Goal: Task Accomplishment & Management: Manage account settings

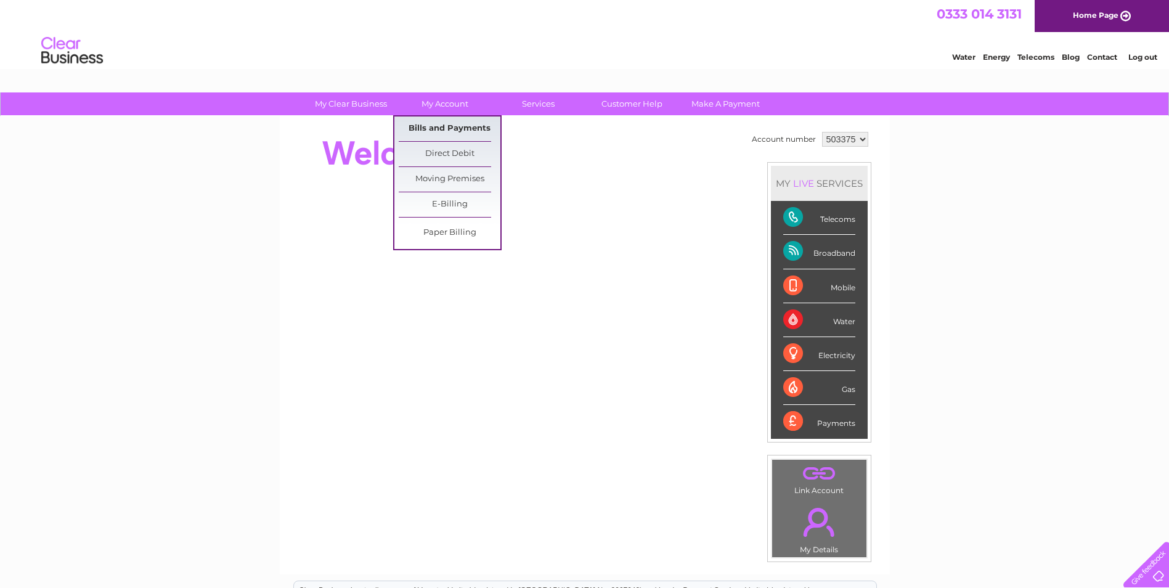
click at [447, 127] on link "Bills and Payments" at bounding box center [450, 128] width 102 height 25
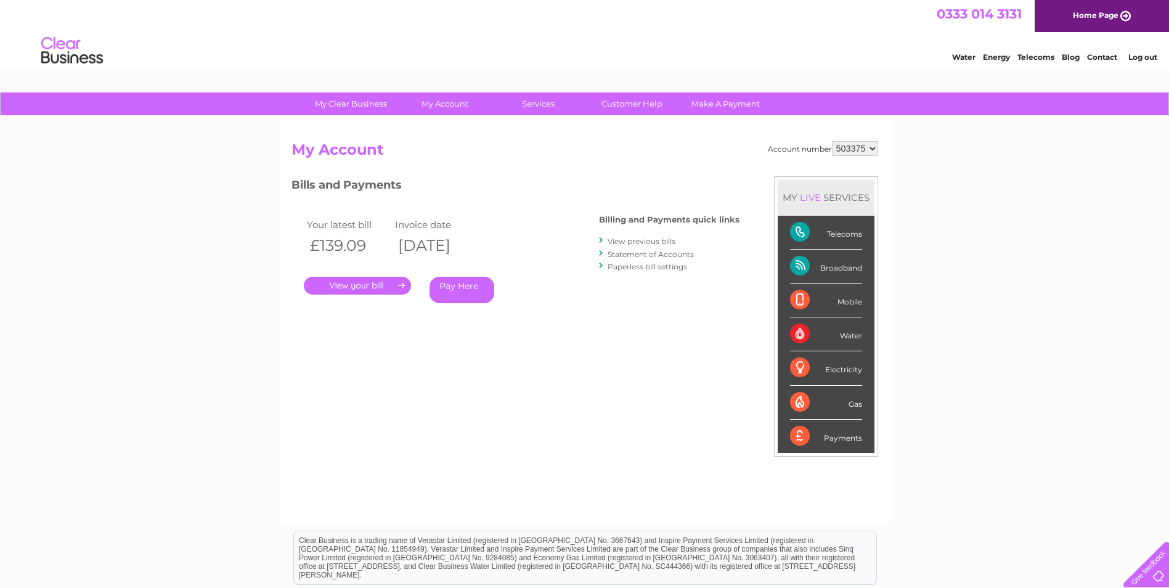
click at [375, 288] on link "." at bounding box center [357, 286] width 107 height 18
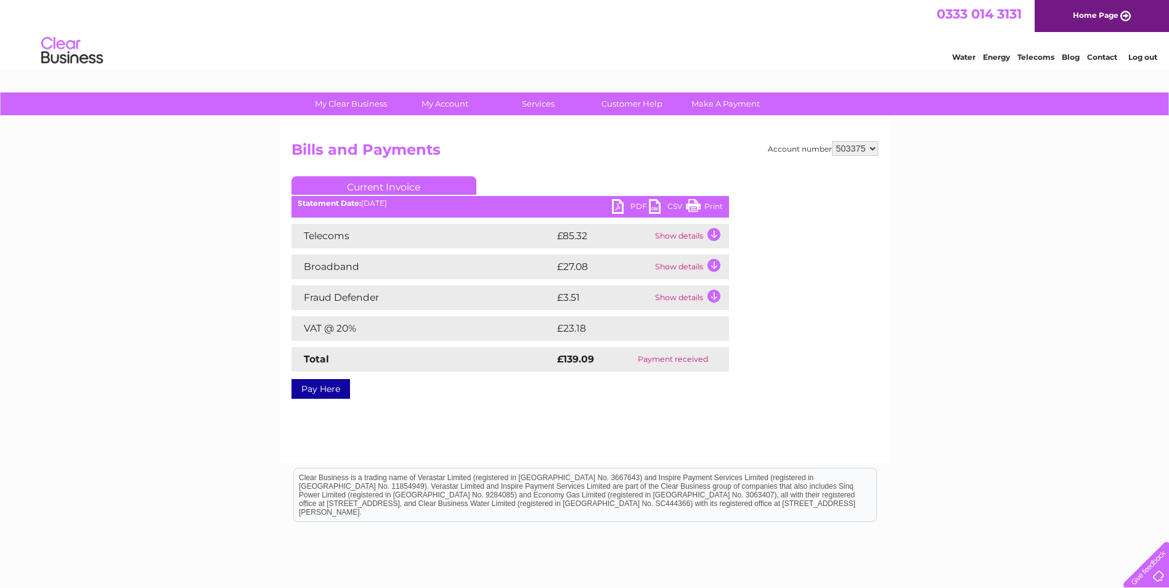
click at [627, 206] on link "PDF" at bounding box center [630, 208] width 37 height 18
